Goal: Task Accomplishment & Management: Manage account settings

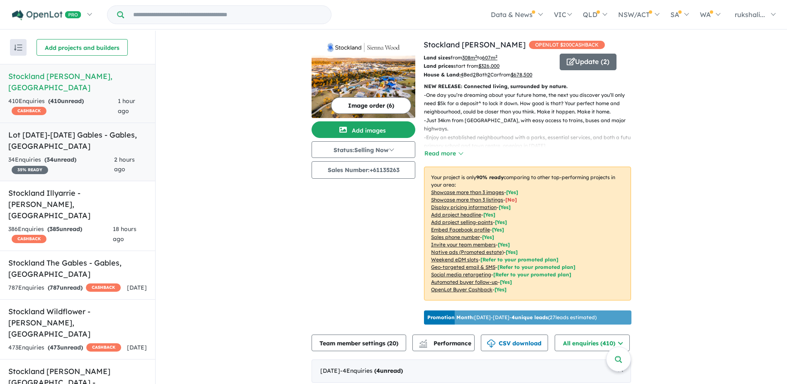
click at [88, 129] on h5 "Lot [DATE]-[DATE] Gables - [GEOGRAPHIC_DATA] , [GEOGRAPHIC_DATA]" at bounding box center [77, 140] width 139 height 22
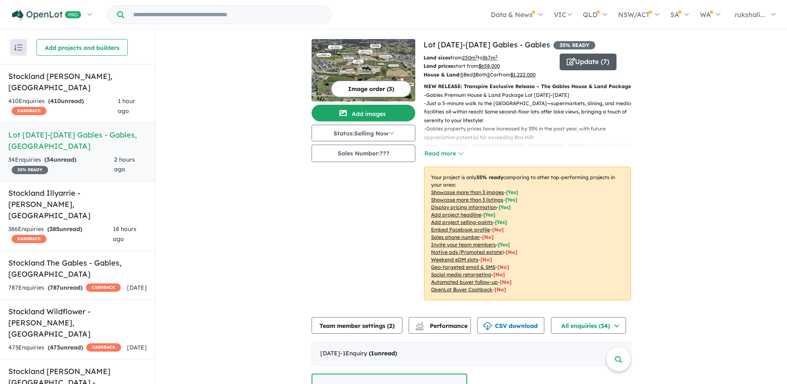
click at [579, 59] on button "Update ( 7 )" at bounding box center [588, 62] width 57 height 17
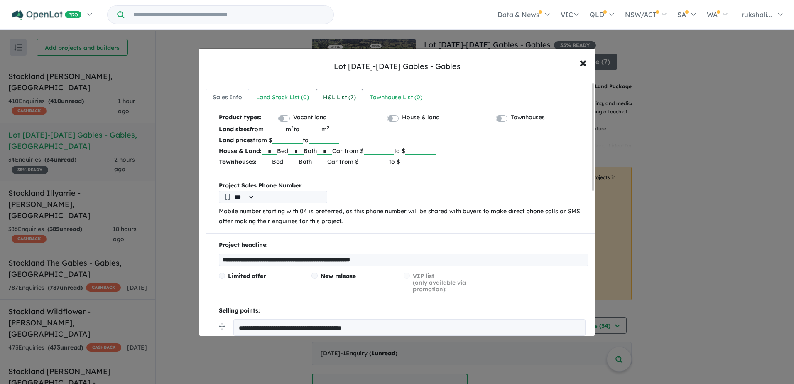
click at [339, 101] on div "H&L List ( 7 )" at bounding box center [339, 98] width 33 height 10
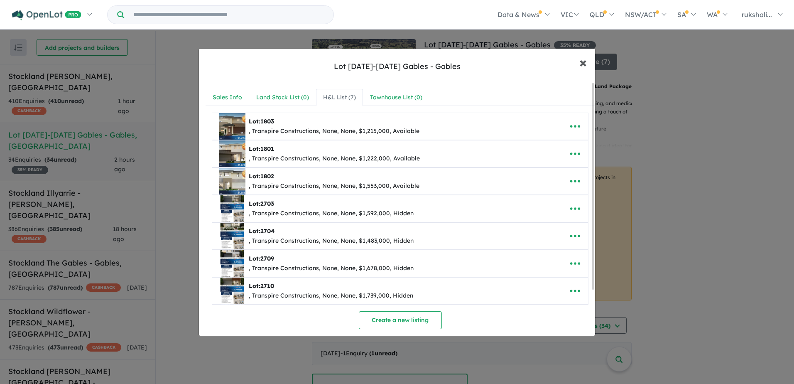
click at [584, 62] on span "×" at bounding box center [582, 62] width 7 height 18
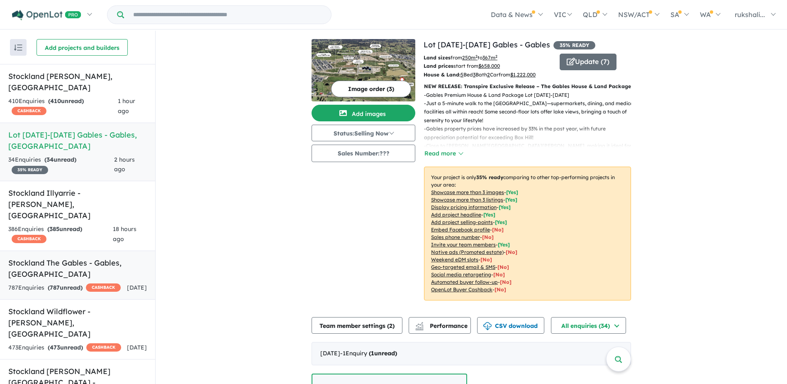
click at [39, 283] on div "787 Enquir ies ( 787 unread) CASHBACK" at bounding box center [64, 288] width 112 height 10
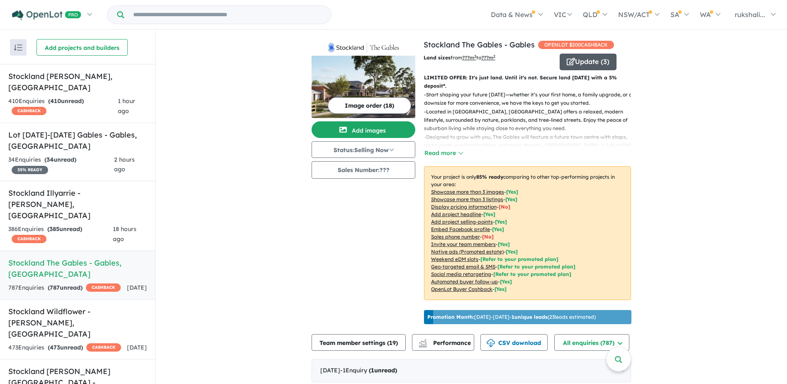
click at [575, 65] on button "Update ( 3 )" at bounding box center [588, 62] width 57 height 17
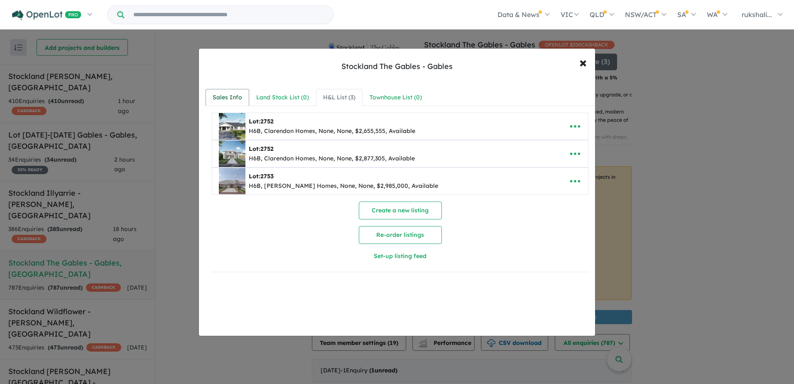
click at [227, 100] on div "Sales Info" at bounding box center [227, 98] width 29 height 10
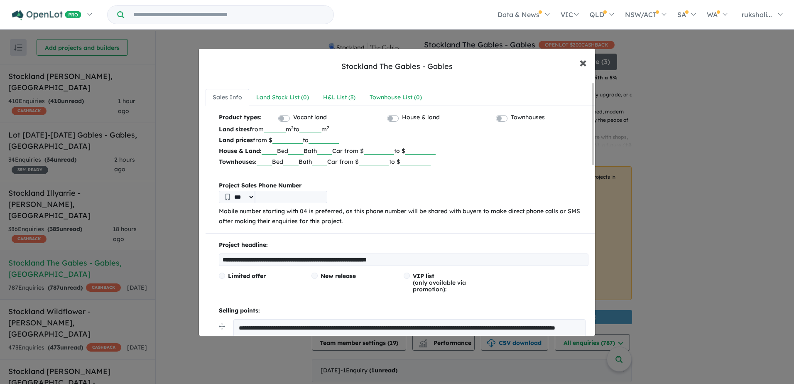
click at [580, 64] on span "×" at bounding box center [582, 62] width 7 height 18
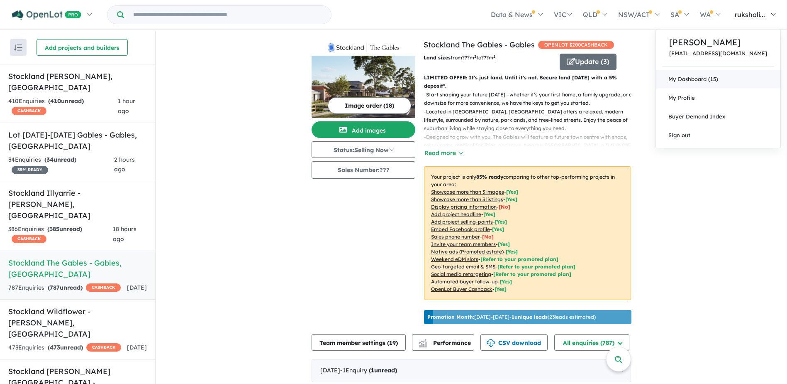
click at [687, 86] on link "My Dashboard (15)" at bounding box center [718, 79] width 125 height 19
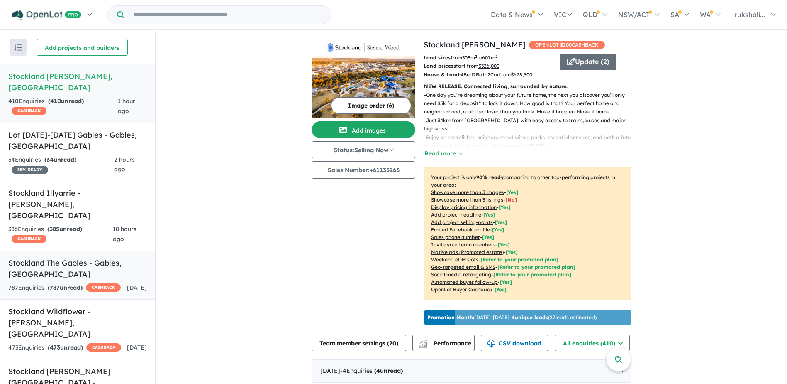
click at [97, 283] on div "787 Enquir ies ( 787 unread) CASHBACK" at bounding box center [64, 288] width 112 height 10
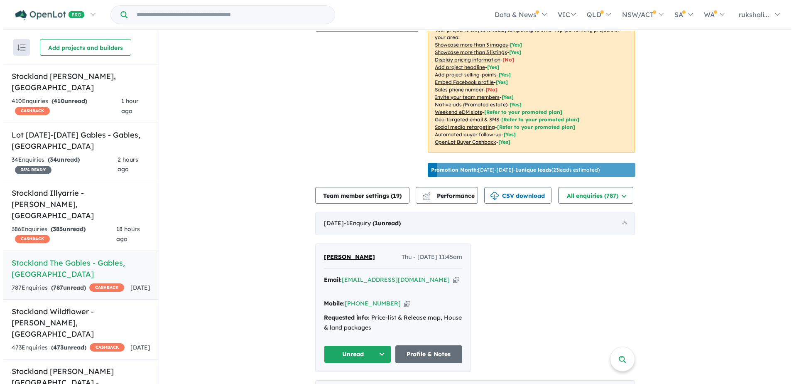
scroll to position [166, 0]
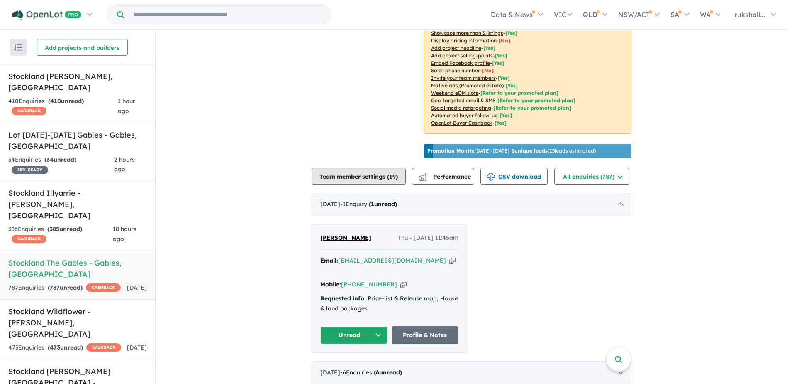
click at [349, 177] on button "Team member settings ( 19 )" at bounding box center [359, 176] width 94 height 17
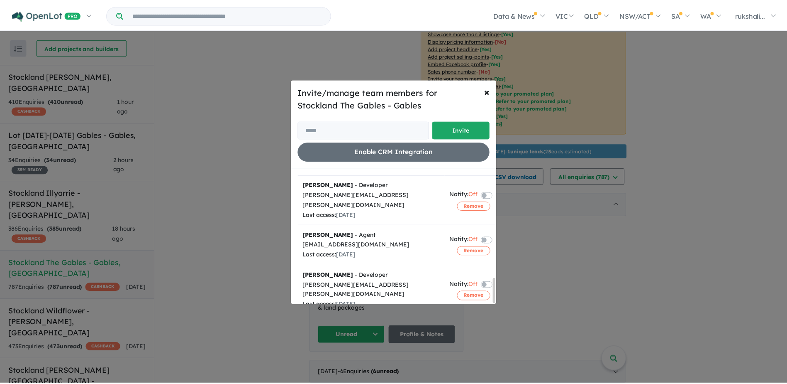
scroll to position [591, 0]
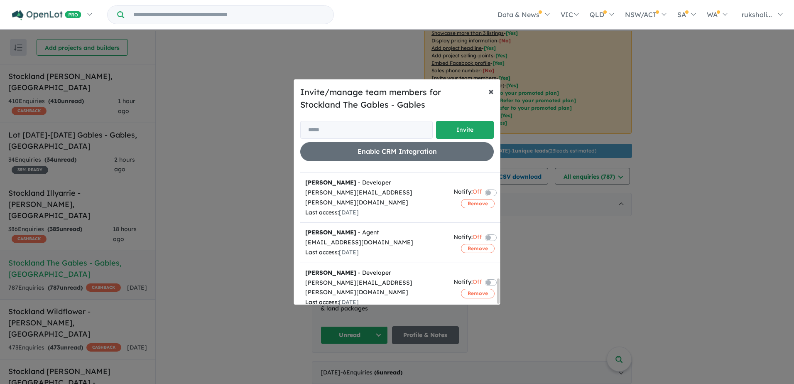
click at [492, 90] on span "×" at bounding box center [490, 91] width 5 height 12
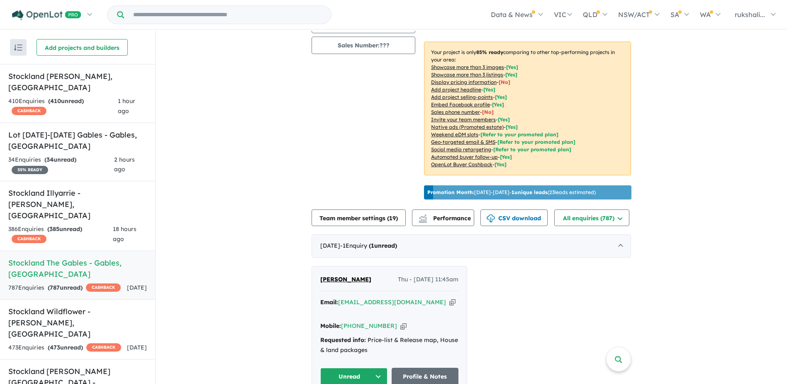
scroll to position [0, 0]
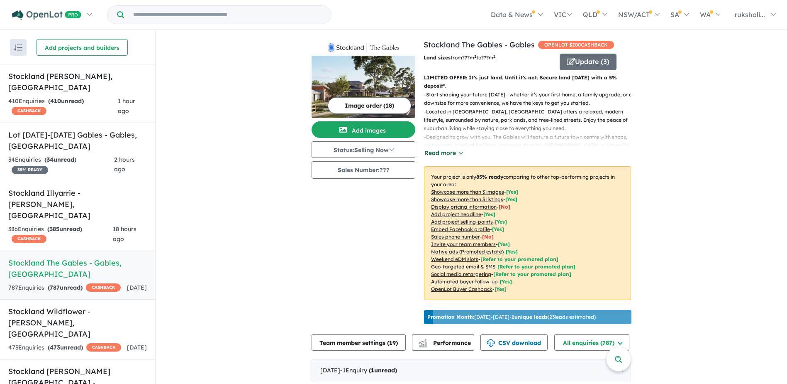
click at [444, 153] on button "Read more" at bounding box center [443, 153] width 39 height 10
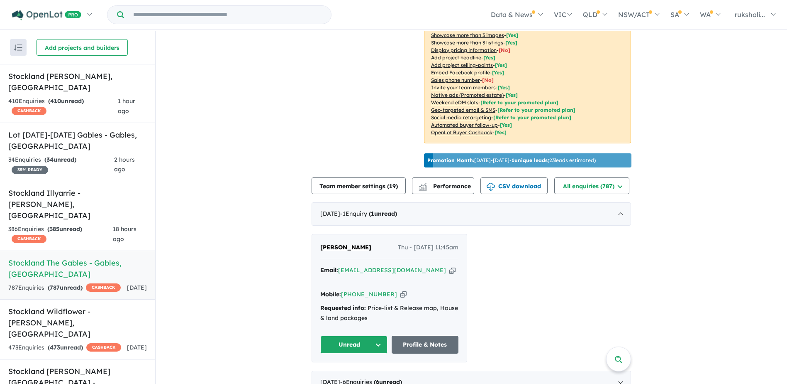
scroll to position [457, 0]
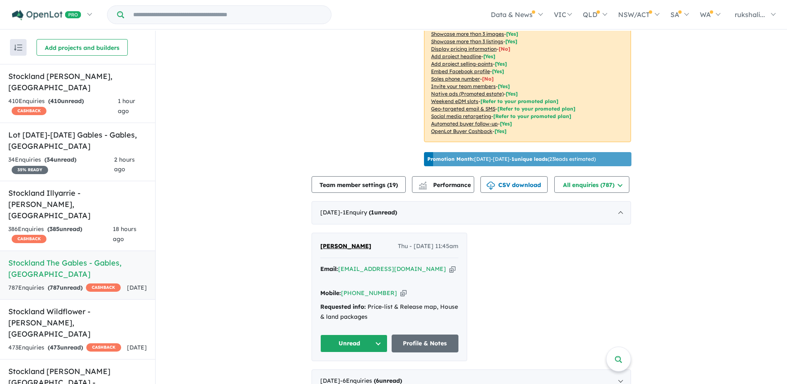
click at [487, 206] on div "September 2025 - 1 Enquir y ( 1 unread)" at bounding box center [472, 212] width 320 height 23
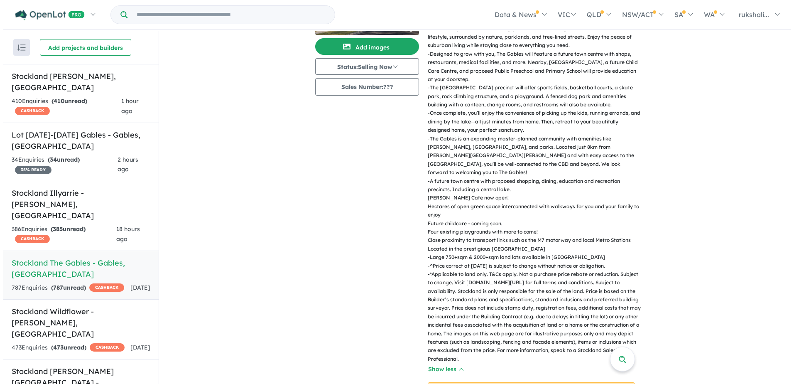
scroll to position [0, 0]
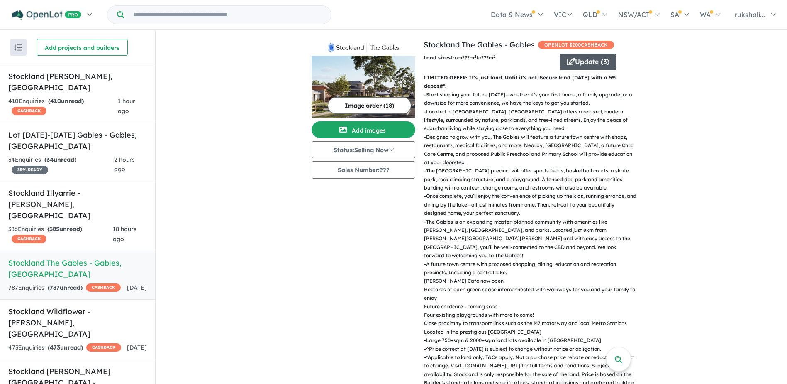
click at [569, 58] on icon "button" at bounding box center [571, 61] width 8 height 7
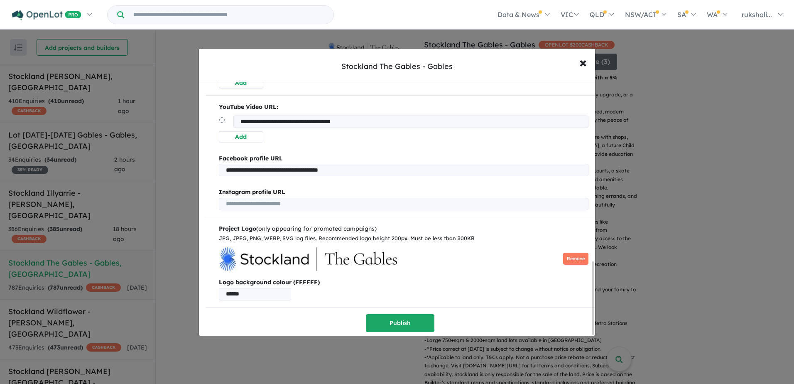
scroll to position [626, 0]
click at [583, 55] on span "×" at bounding box center [582, 62] width 7 height 18
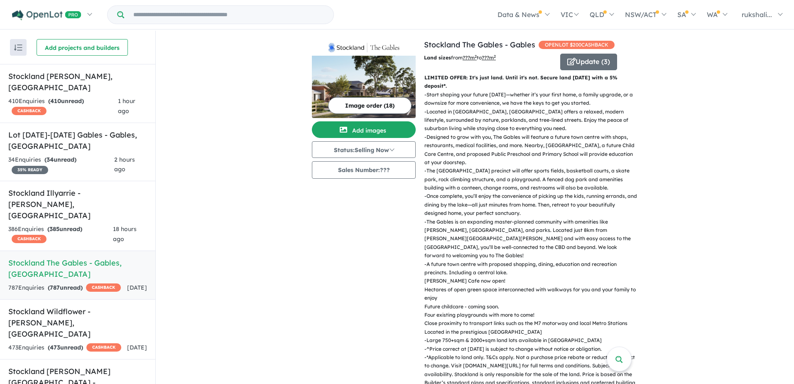
scroll to position [0, 0]
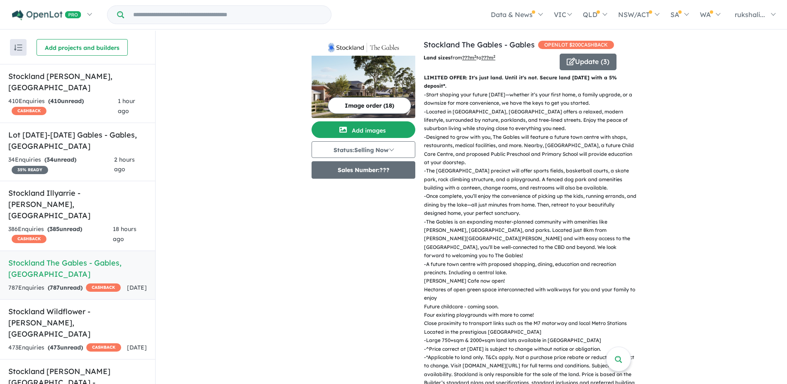
click at [380, 171] on button "Sales Number: ???" at bounding box center [364, 169] width 104 height 17
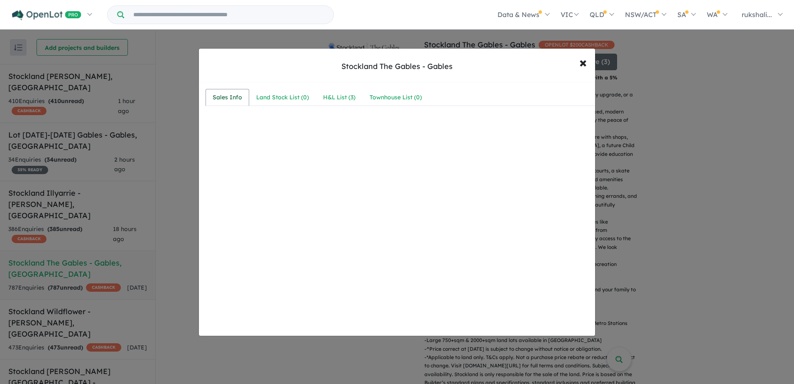
click at [224, 100] on div "Sales Info" at bounding box center [227, 98] width 29 height 10
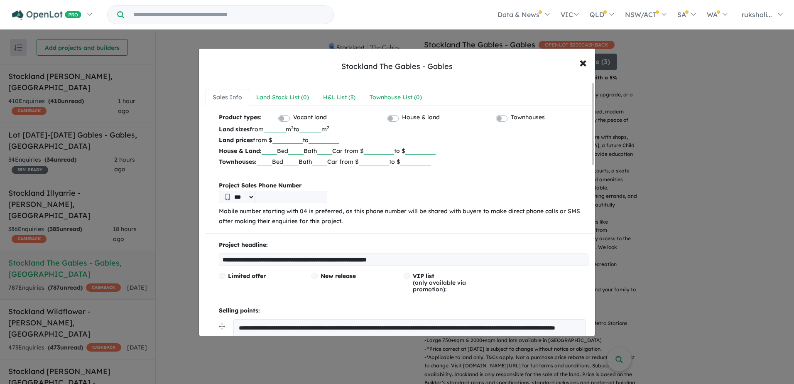
click at [289, 141] on input "number" at bounding box center [287, 139] width 30 height 8
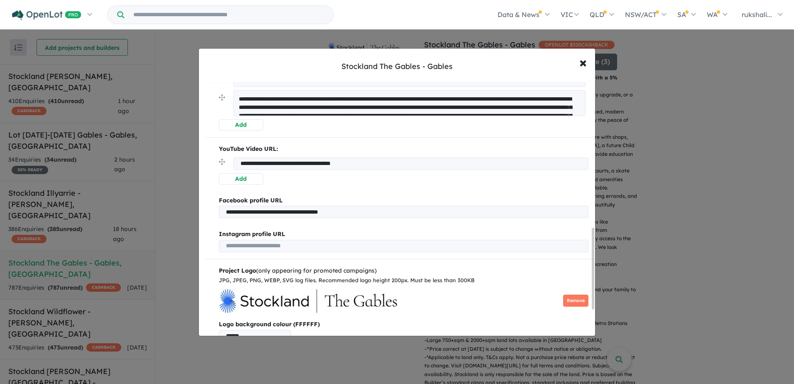
scroll to position [451, 0]
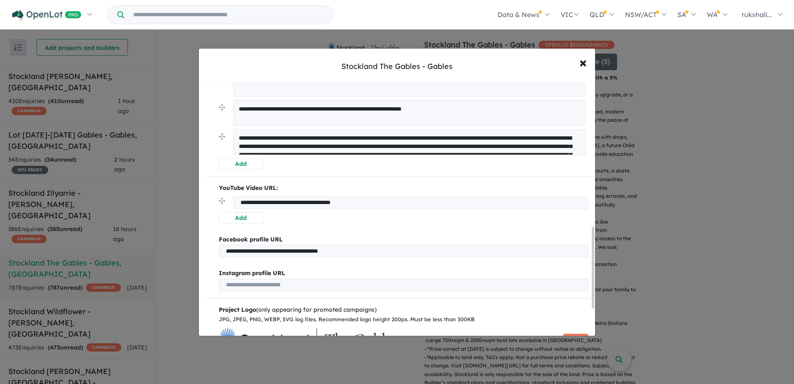
click at [258, 216] on button "Add" at bounding box center [241, 217] width 44 height 11
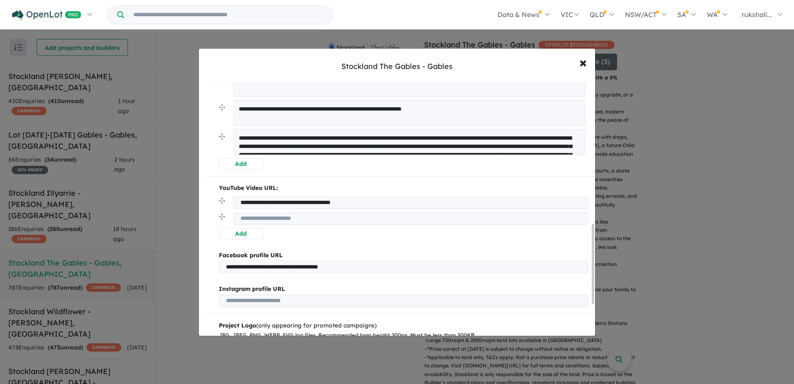
click at [359, 230] on div "**********" at bounding box center [399, 211] width 389 height 56
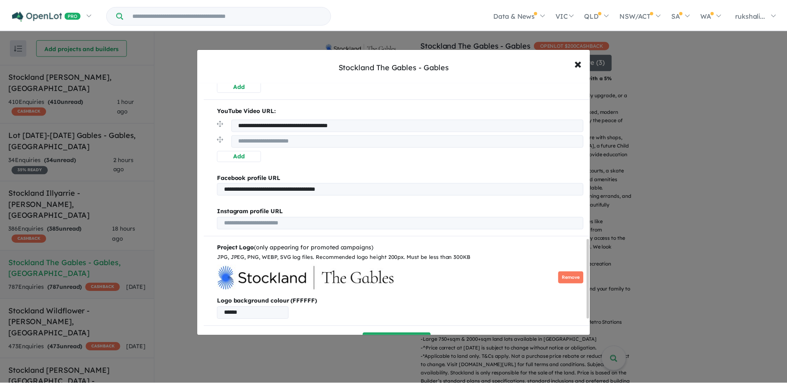
scroll to position [550, 0]
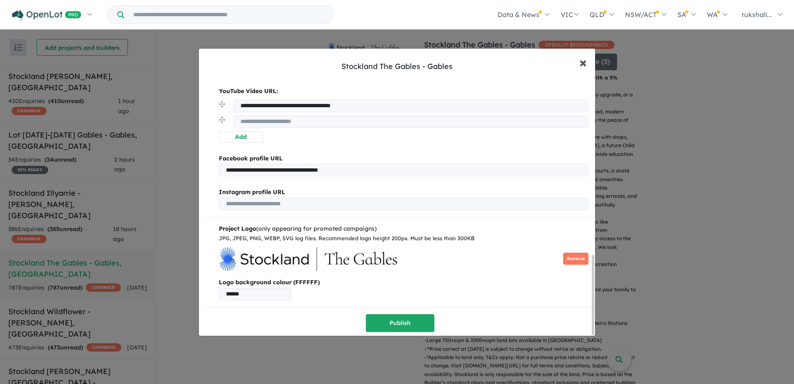
click at [585, 59] on span "×" at bounding box center [582, 62] width 7 height 18
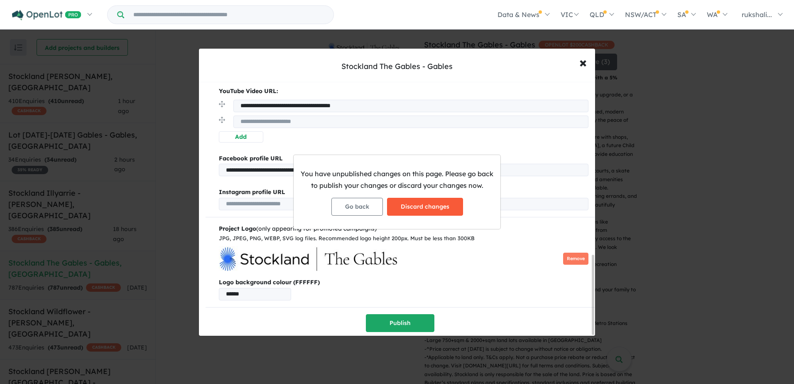
click at [418, 210] on button "Discard changes" at bounding box center [425, 207] width 76 height 18
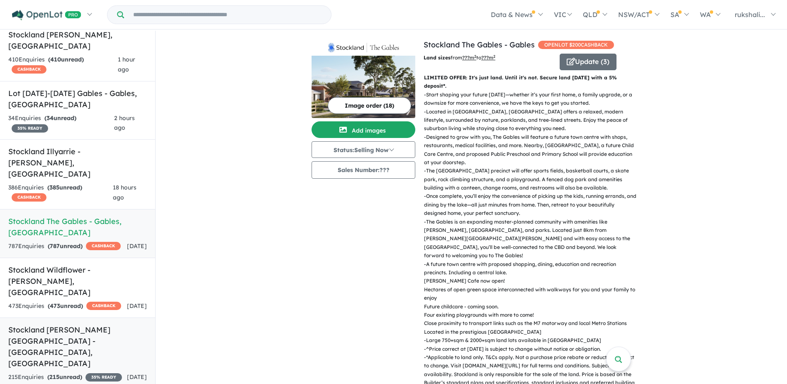
scroll to position [83, 0]
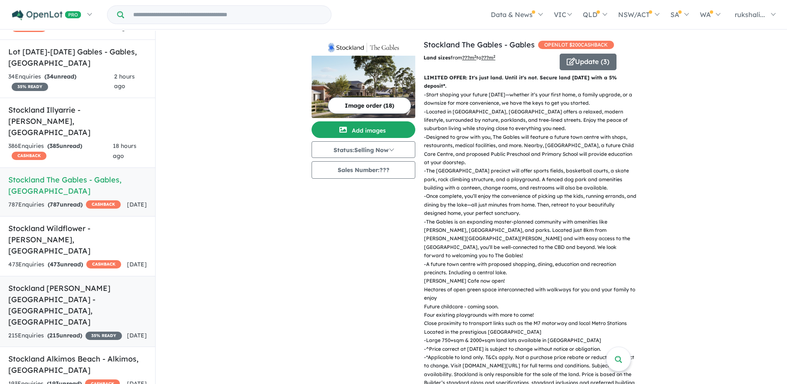
click at [84, 276] on link "Stockland Calderwood Valley - Calderwood , NSW 215 Enquir ies ( 215 unread) 35 …" at bounding box center [77, 311] width 155 height 71
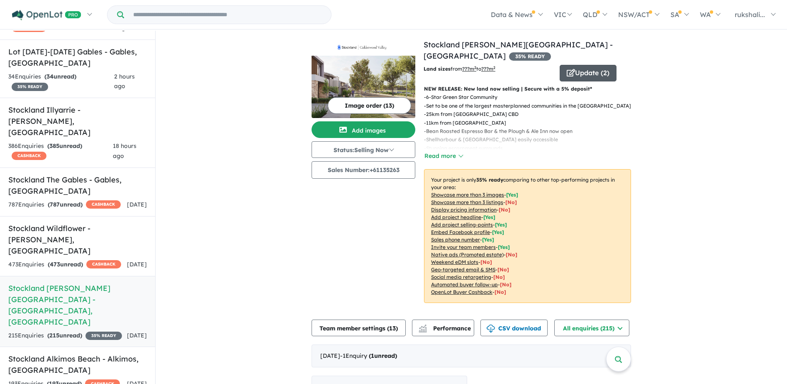
click at [595, 65] on button "Update ( 2 )" at bounding box center [588, 73] width 57 height 17
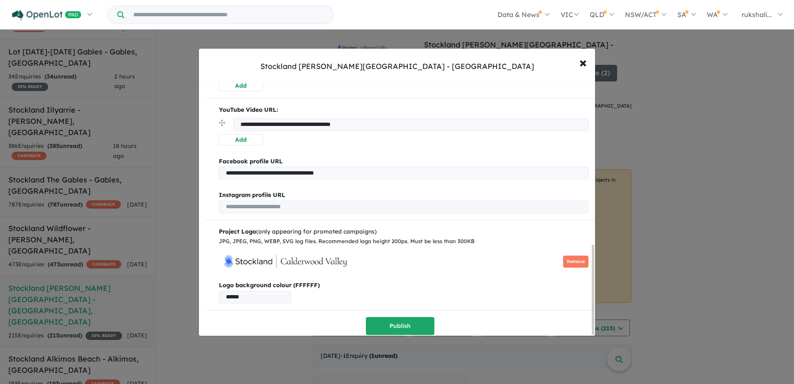
scroll to position [463, 0]
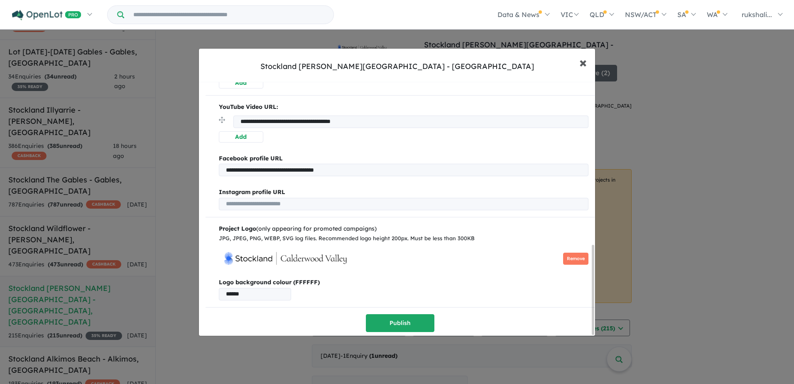
click at [582, 68] on span "×" at bounding box center [582, 62] width 7 height 18
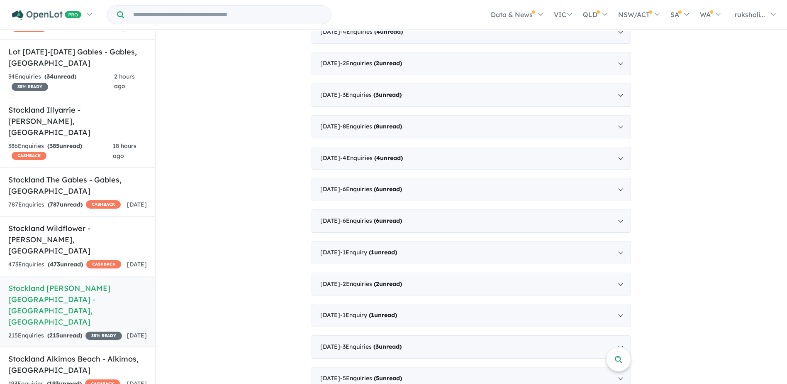
scroll to position [683, 0]
